Goal: Task Accomplishment & Management: Manage account settings

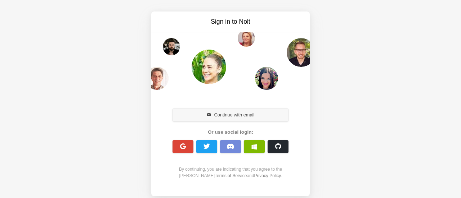
click at [251, 117] on button "Continue with email" at bounding box center [230, 115] width 116 height 13
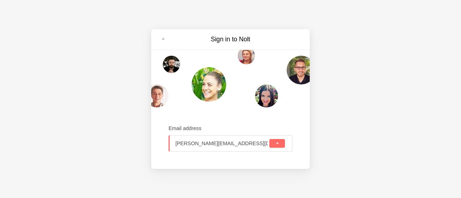
type input "[PERSON_NAME][EMAIL_ADDRESS][DOMAIN_NAME]"
click at [281, 144] on button "submit" at bounding box center [276, 143] width 15 height 9
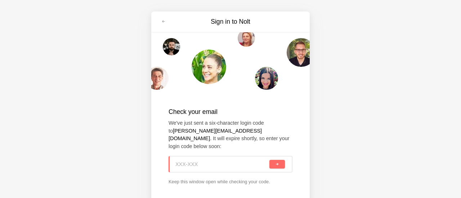
paste input "BEP-L0J"
type input "BEP-L0J"
click at [272, 160] on button "submit" at bounding box center [276, 164] width 15 height 9
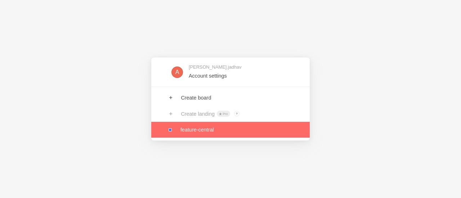
click at [189, 130] on link at bounding box center [230, 130] width 158 height 16
